Goal: Transaction & Acquisition: Purchase product/service

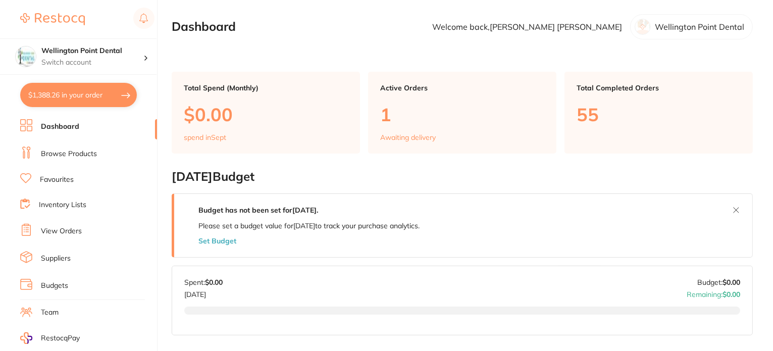
click at [58, 175] on link "Favourites" at bounding box center [57, 180] width 34 height 10
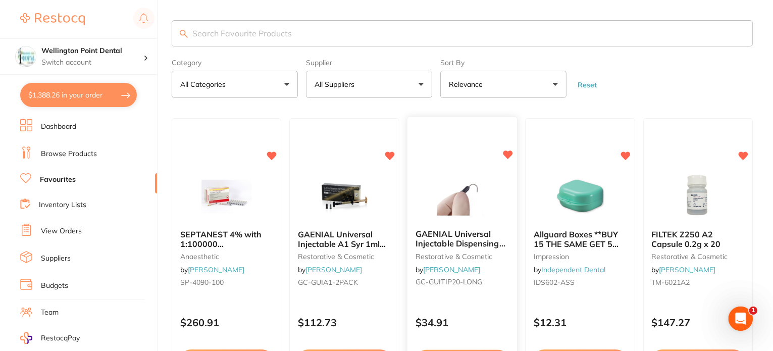
click at [452, 226] on div "GAENIAL Universal Injectable Dispensing Tip Long Needle x20 restorative & cosme…" at bounding box center [462, 260] width 110 height 77
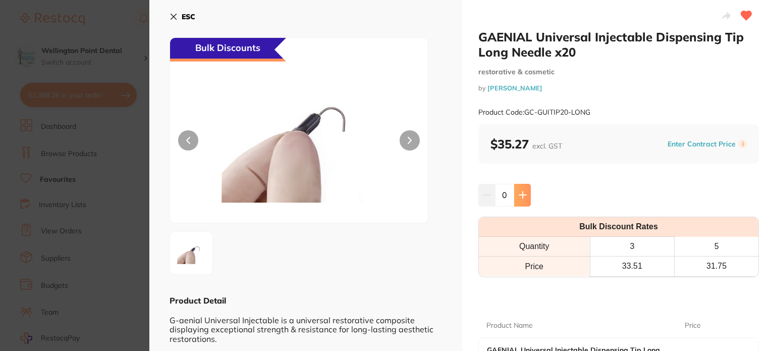
click at [522, 197] on icon at bounding box center [523, 195] width 8 height 8
type input "1"
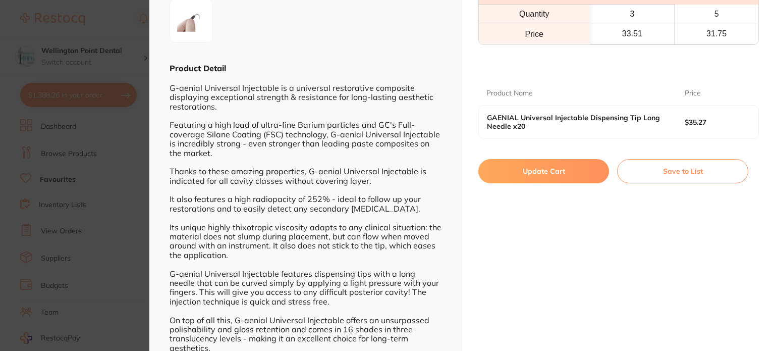
scroll to position [252, 0]
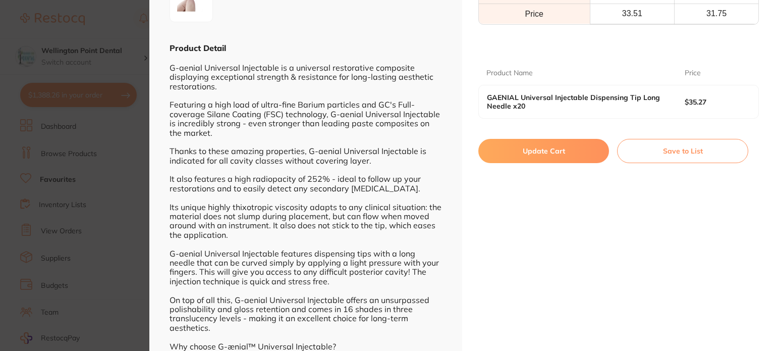
click at [557, 150] on button "Update Cart" at bounding box center [544, 151] width 131 height 24
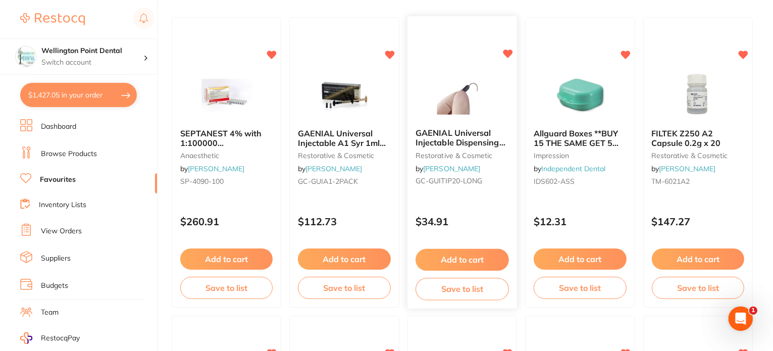
click at [448, 137] on span "GAENIAL Universal Injectable Dispensing Tip Long Needle x20" at bounding box center [460, 142] width 90 height 29
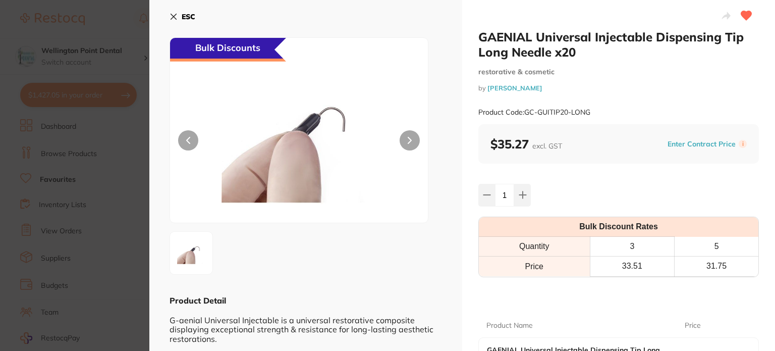
click at [184, 16] on b "ESC" at bounding box center [189, 16] width 14 height 9
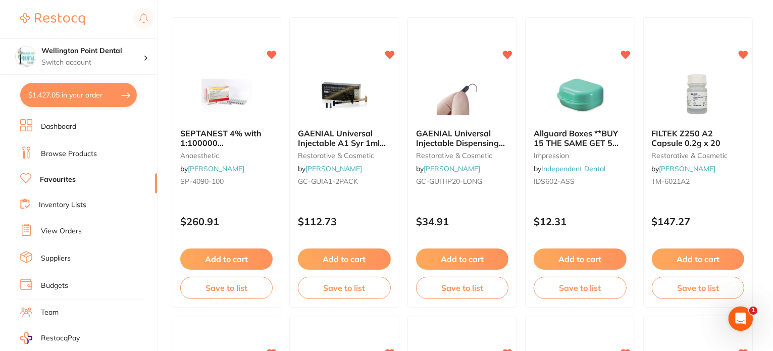
click at [61, 92] on button "$1,427.05 in your order" at bounding box center [78, 95] width 117 height 24
checkbox input "true"
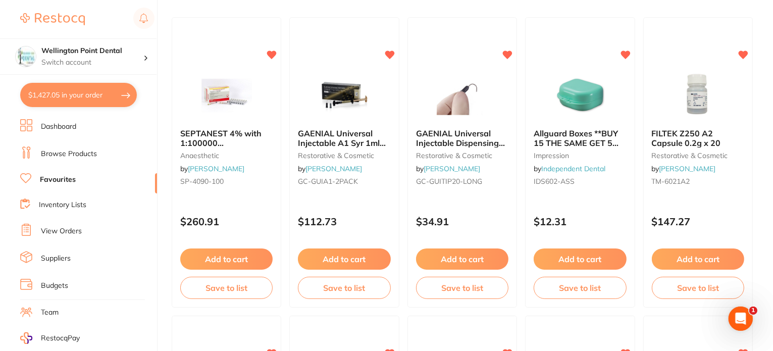
checkbox input "true"
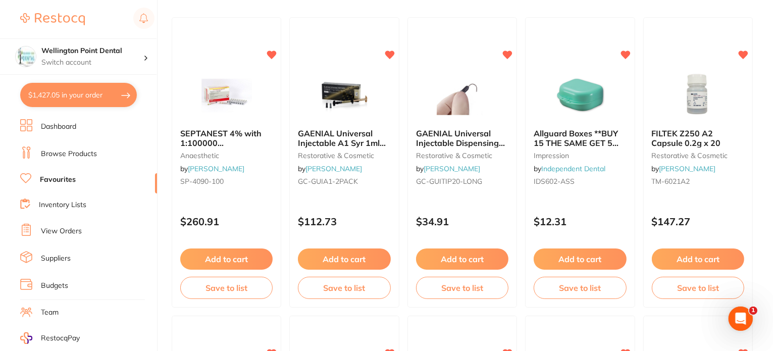
checkbox input "true"
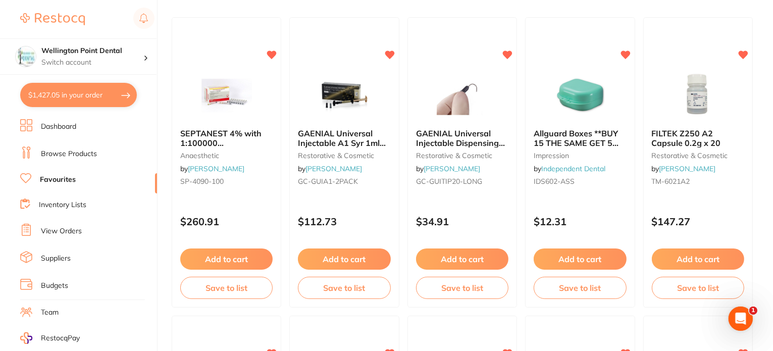
checkbox input "true"
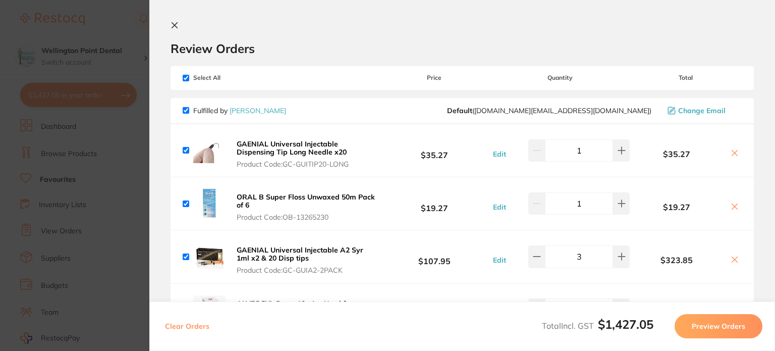
click at [174, 23] on icon at bounding box center [175, 25] width 8 height 8
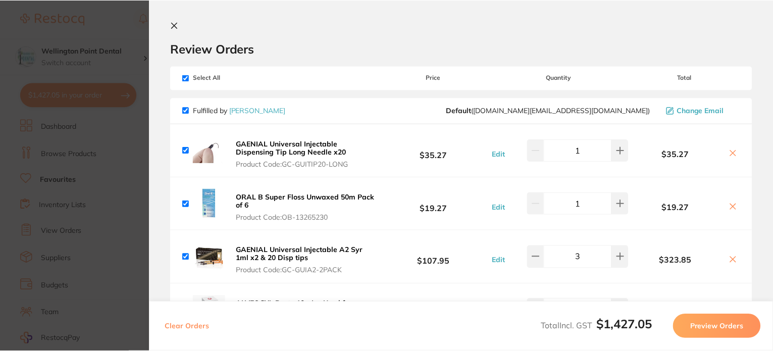
scroll to position [101, 0]
